Goal: Information Seeking & Learning: Learn about a topic

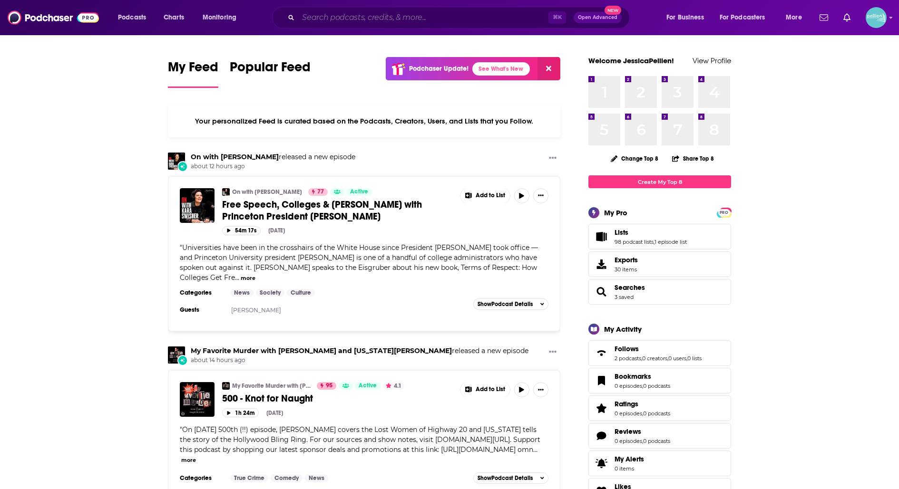
click at [331, 21] on input "Search podcasts, credits, & more..." at bounding box center [423, 17] width 250 height 15
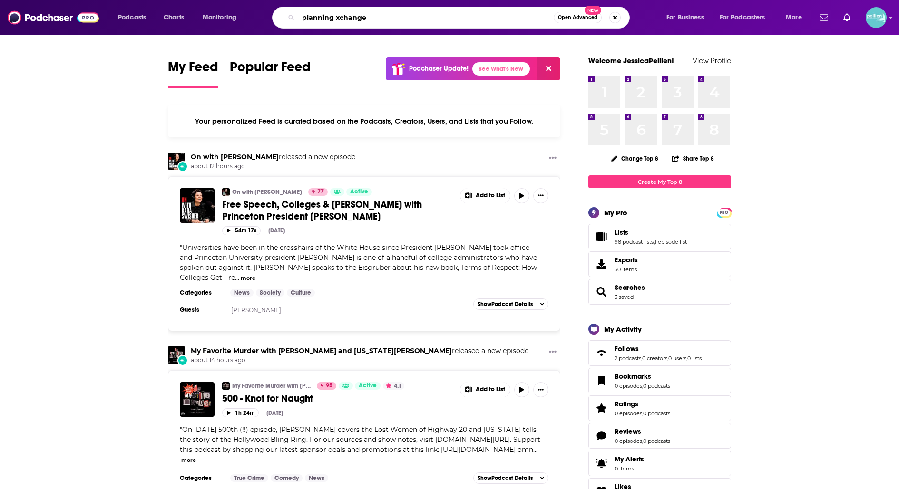
type input "planning xchange"
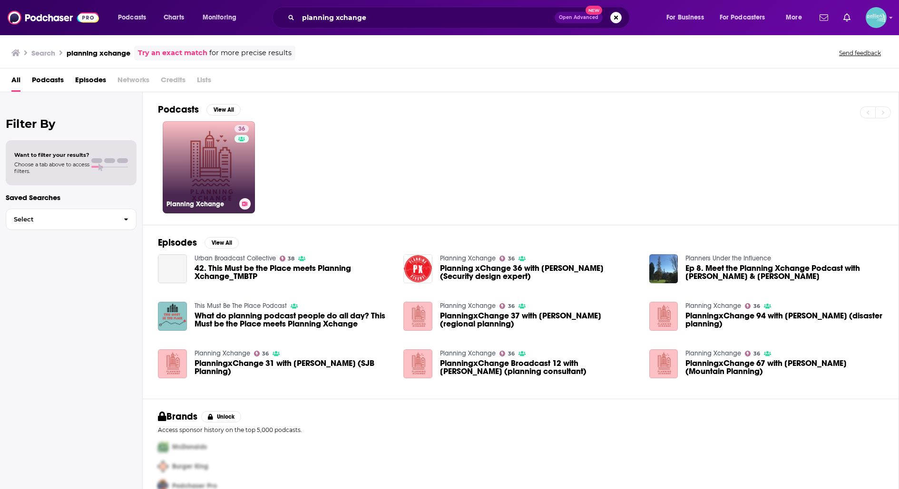
click at [229, 165] on link "36 Planning Xchange" at bounding box center [209, 167] width 92 height 92
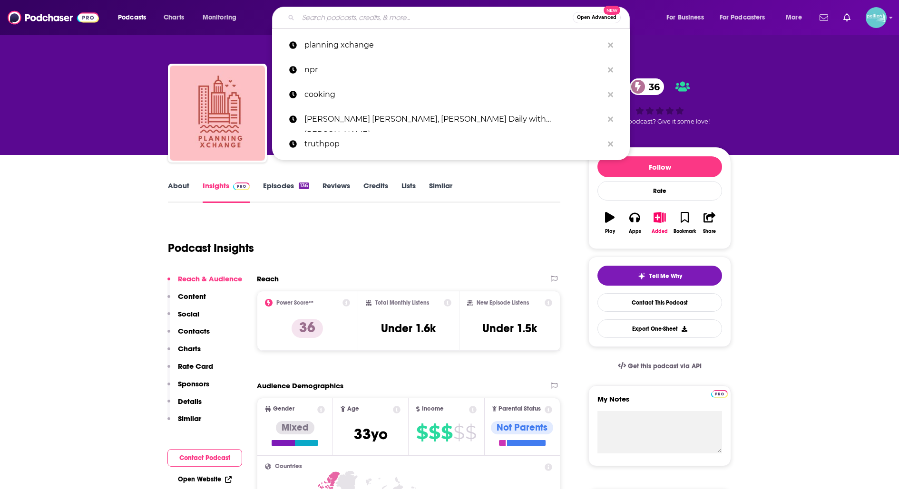
click at [408, 15] on input "Search podcasts, credits, & more..." at bounding box center [435, 17] width 274 height 15
paste input "Conscious Design Podcast™"
type input "Conscious Design Podcast™"
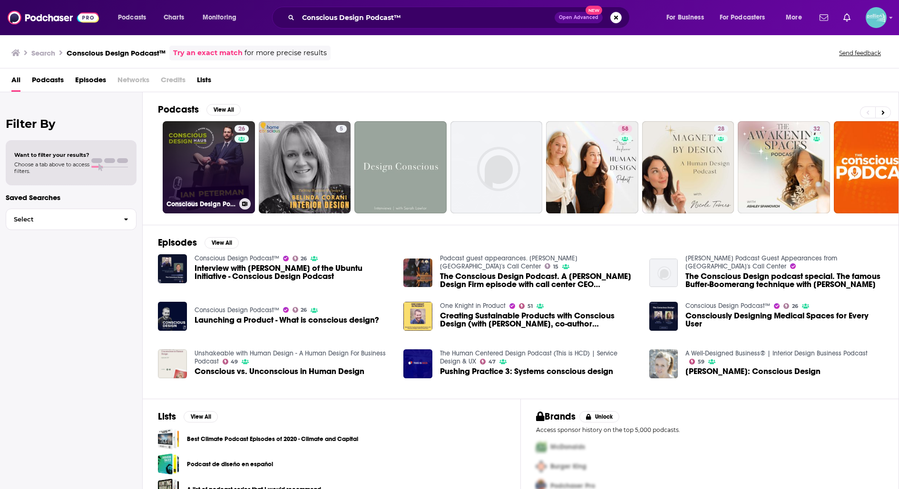
click at [189, 158] on link "26 Conscious Design Podcast™" at bounding box center [209, 167] width 92 height 92
